Goal: Use online tool/utility

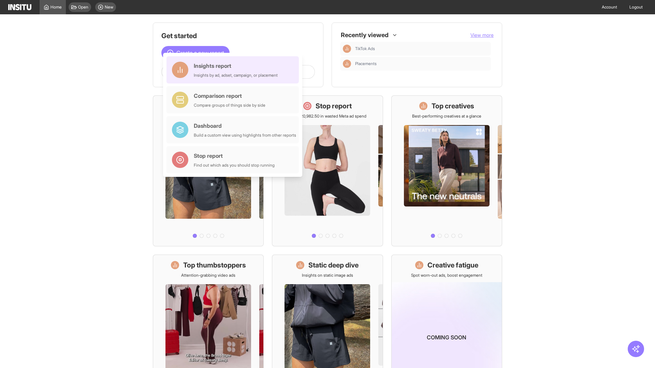
click at [234, 70] on div "Insights report Insights by ad, adset, campaign, or placement" at bounding box center [236, 70] width 84 height 16
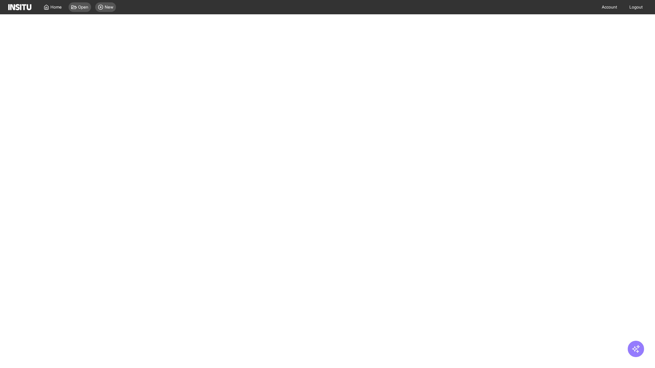
select select "**"
